Goal: Transaction & Acquisition: Subscribe to service/newsletter

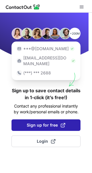
click at [45, 122] on span "Sign up for free" at bounding box center [46, 125] width 39 height 6
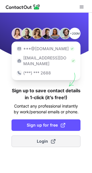
click at [44, 138] on span "Login" at bounding box center [46, 141] width 19 height 6
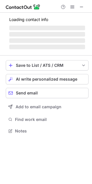
scroll to position [140, 92]
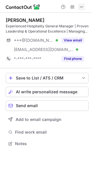
click at [80, 7] on span at bounding box center [81, 7] width 5 height 5
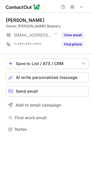
scroll to position [3, 3]
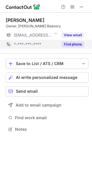
click at [69, 41] on div "Find phone" at bounding box center [71, 44] width 26 height 9
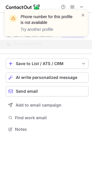
click at [81, 7] on div "Phone number for this profile is not available Try another profile" at bounding box center [46, 25] width 92 height 43
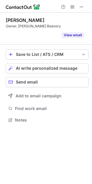
scroll to position [107, 92]
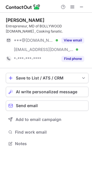
scroll to position [140, 92]
click at [81, 5] on span at bounding box center [81, 7] width 5 height 5
